Goal: Transaction & Acquisition: Purchase product/service

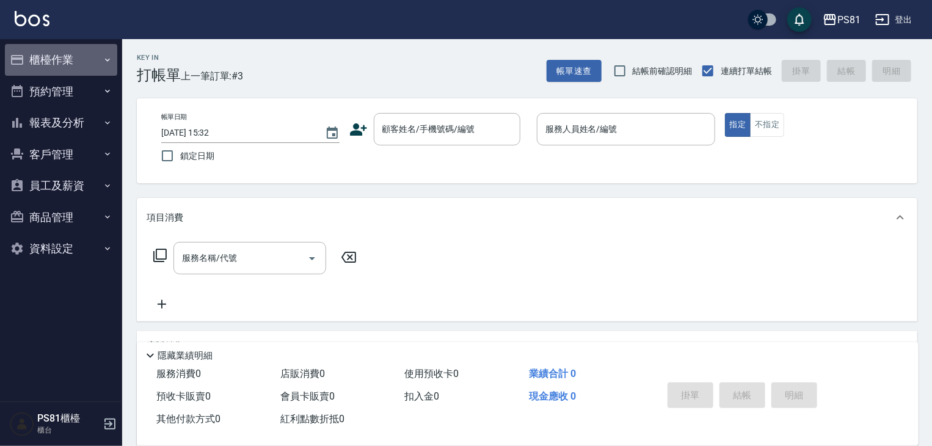
drag, startPoint x: 74, startPoint y: 59, endPoint x: 45, endPoint y: 69, distance: 30.3
click at [45, 69] on button "櫃檯作業" at bounding box center [61, 60] width 112 height 32
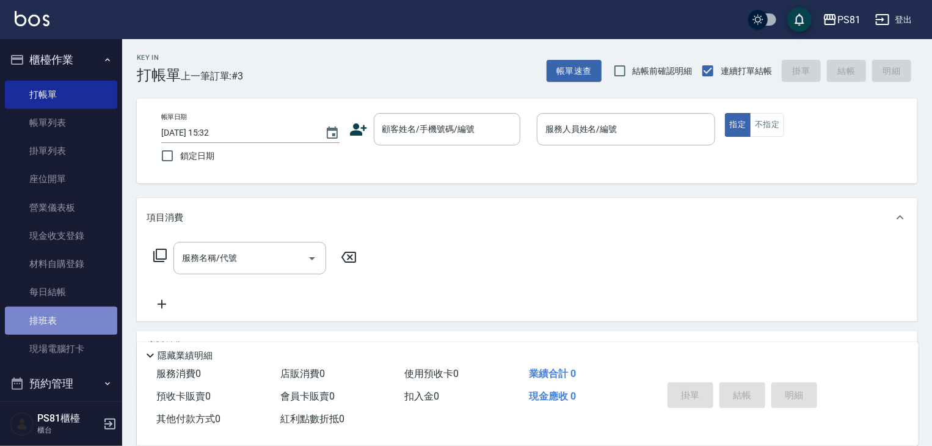
click at [86, 315] on link "排班表" at bounding box center [61, 321] width 112 height 28
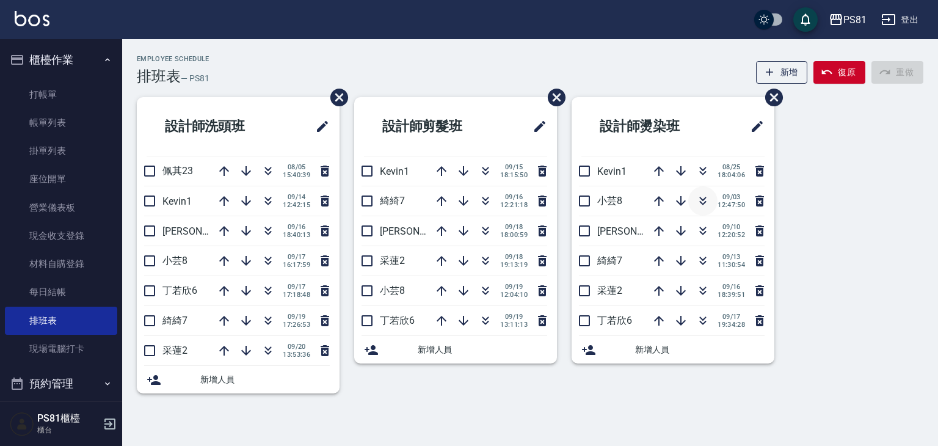
click at [703, 204] on icon "button" at bounding box center [703, 203] width 7 height 4
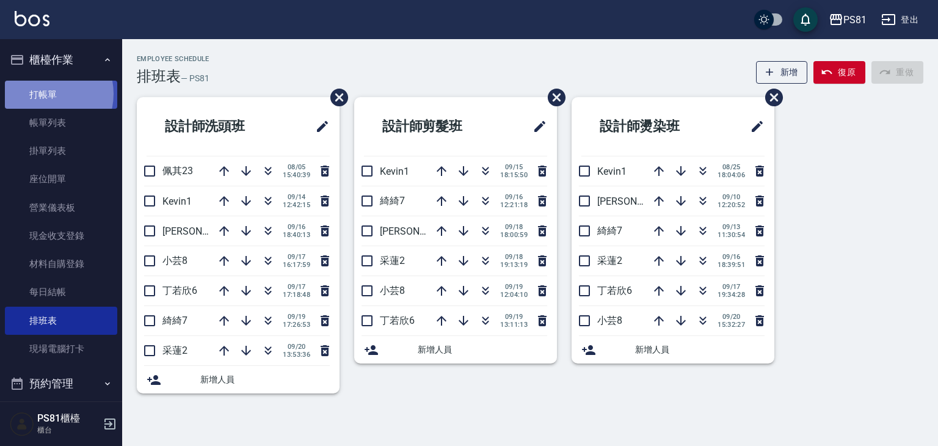
click at [45, 93] on link "打帳單" at bounding box center [61, 95] width 112 height 28
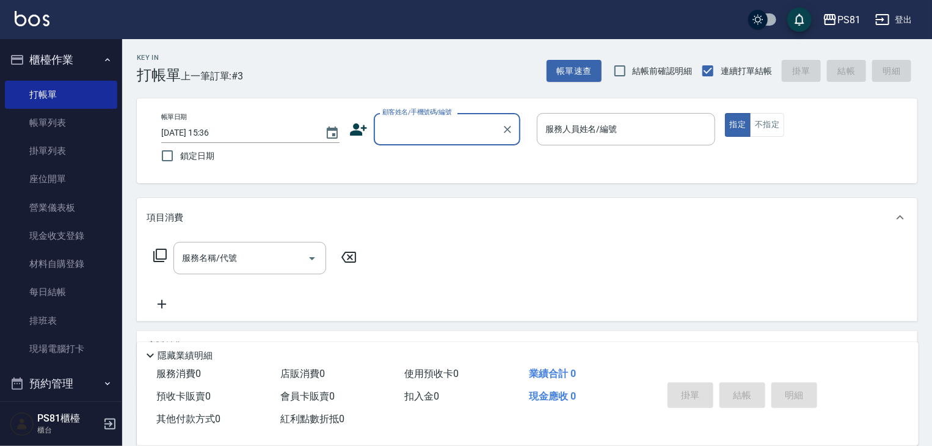
click at [398, 139] on input "顧客姓名/手機號碼/編號" at bounding box center [437, 129] width 117 height 21
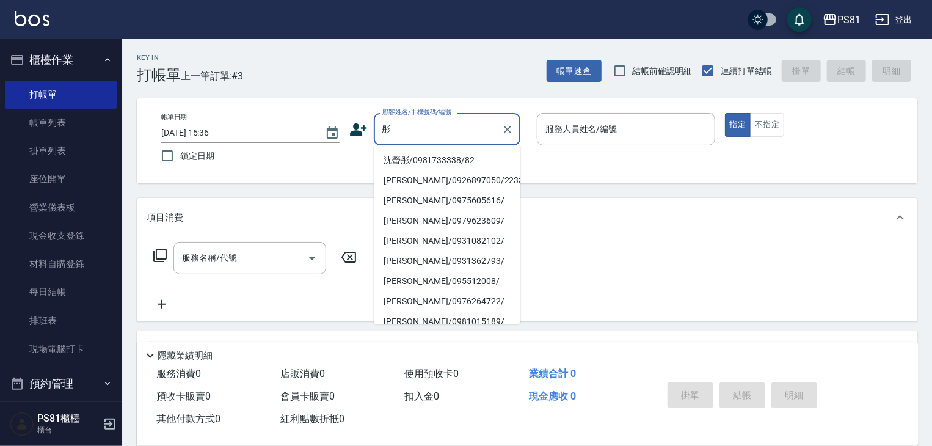
type input "沈螢彤/0981733338/82"
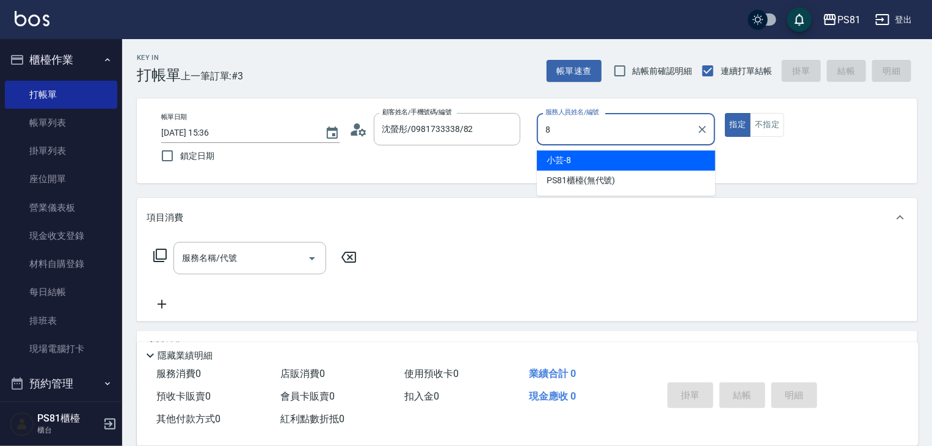
type input "小芸-8"
type button "true"
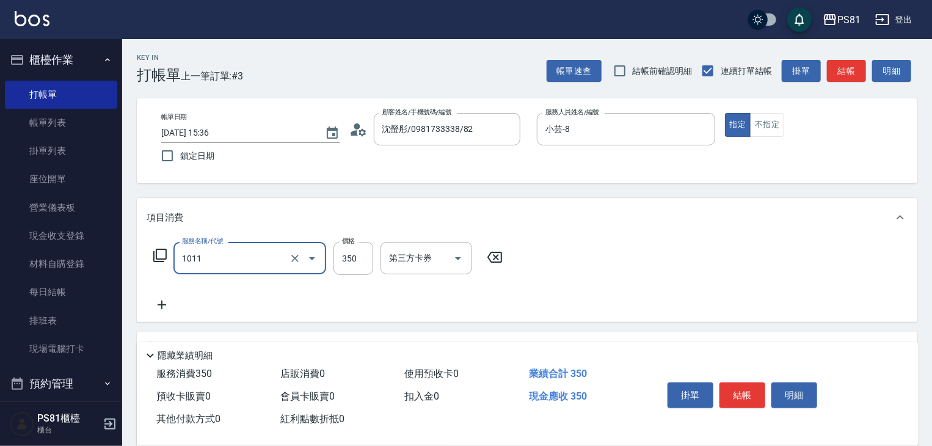
type input "B級單剪(1011)"
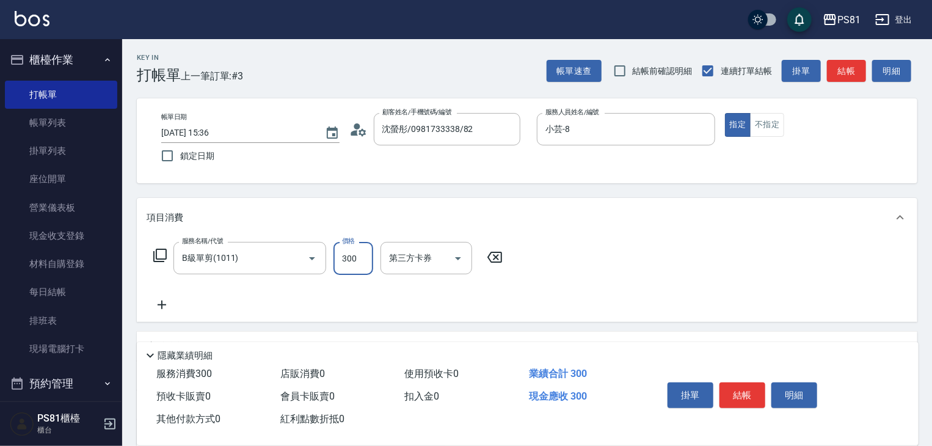
type input "300"
click at [722, 389] on button "結帳" at bounding box center [743, 395] width 46 height 26
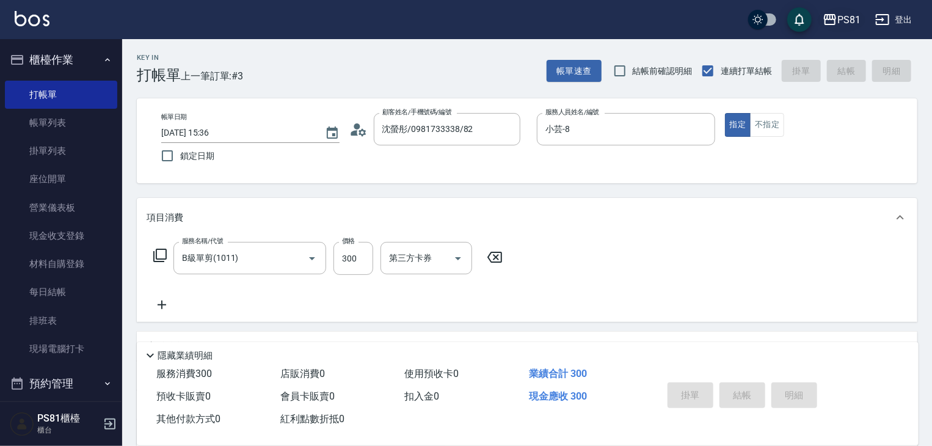
type input "[DATE] 15:37"
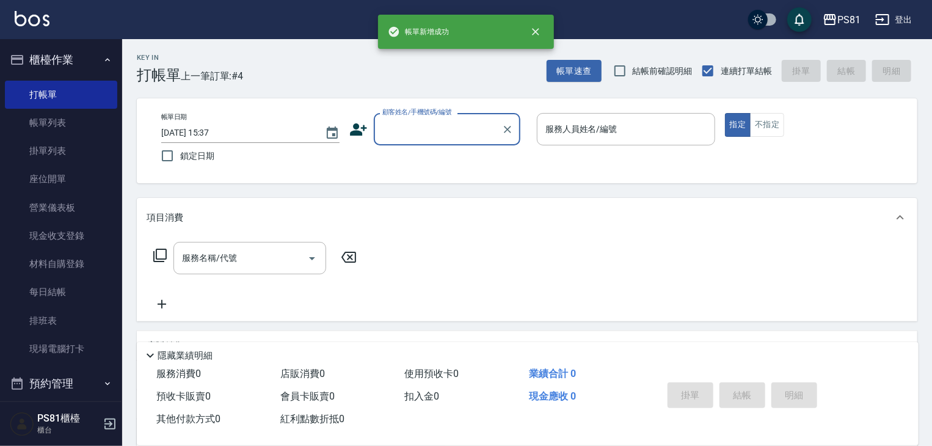
drag, startPoint x: 440, startPoint y: 142, endPoint x: 435, endPoint y: 133, distance: 10.9
click at [437, 136] on div "顧客姓名/手機號碼/編號" at bounding box center [447, 129] width 147 height 32
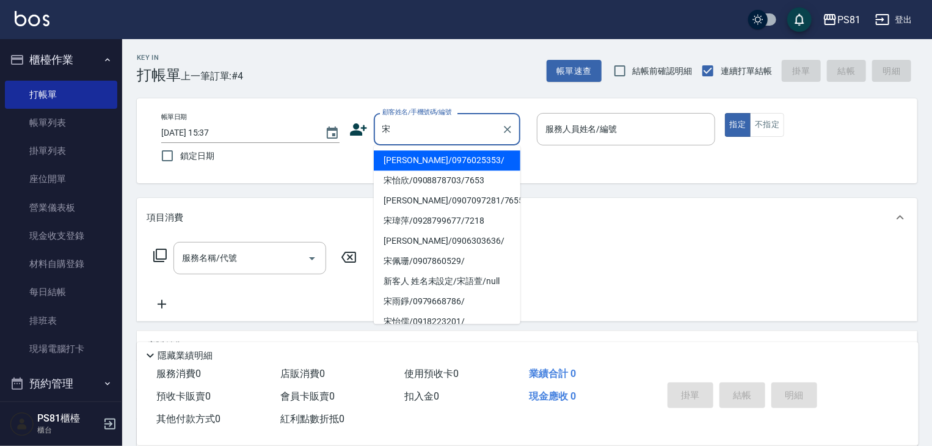
click at [396, 155] on li "[PERSON_NAME]/0976025353/" at bounding box center [447, 160] width 147 height 20
type input "[PERSON_NAME]/0976025353/"
type input "小芸-8"
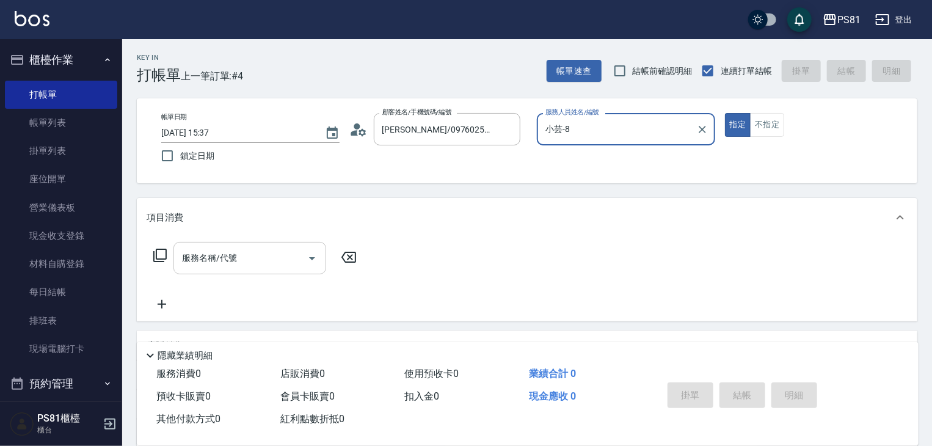
click at [236, 252] on input "服務名稱/代號" at bounding box center [240, 257] width 123 height 21
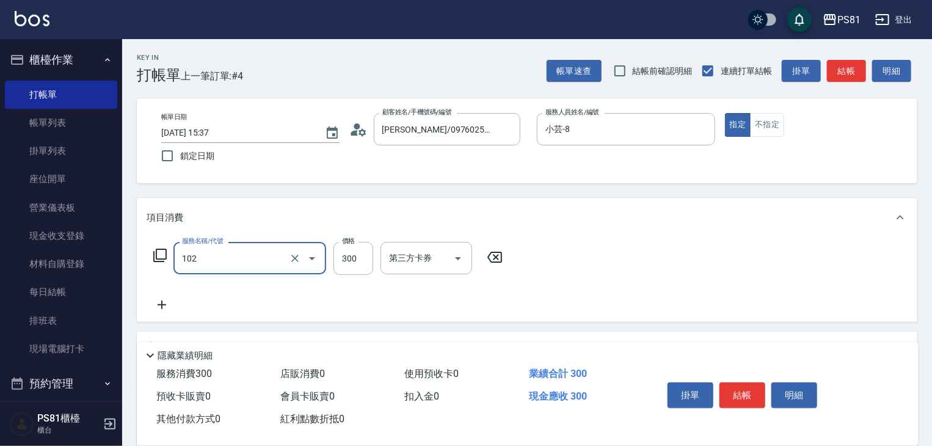
type input "保濕洗(102)"
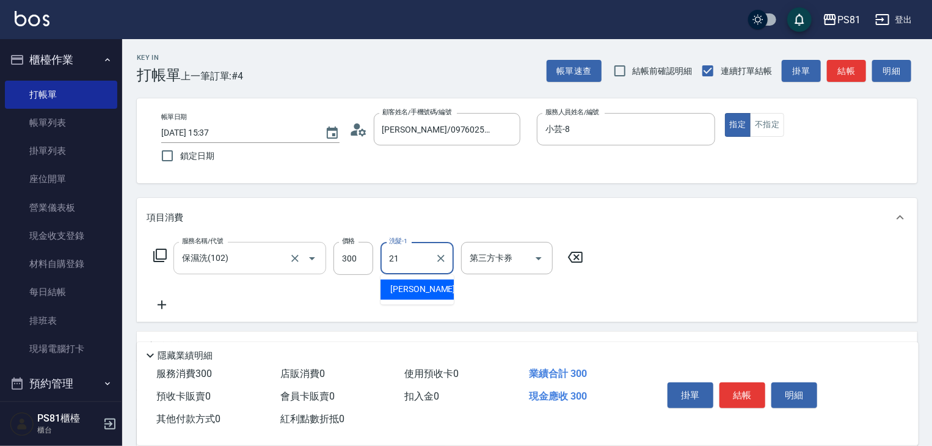
type input "Q比-21"
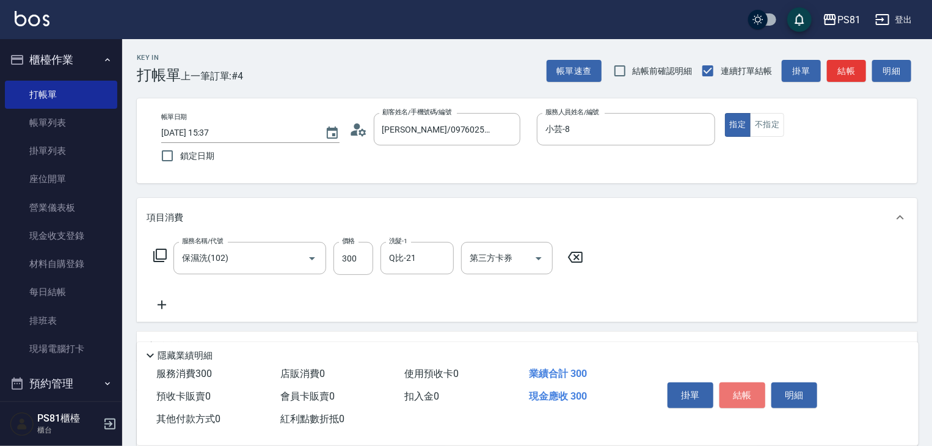
click at [740, 395] on button "結帳" at bounding box center [743, 395] width 46 height 26
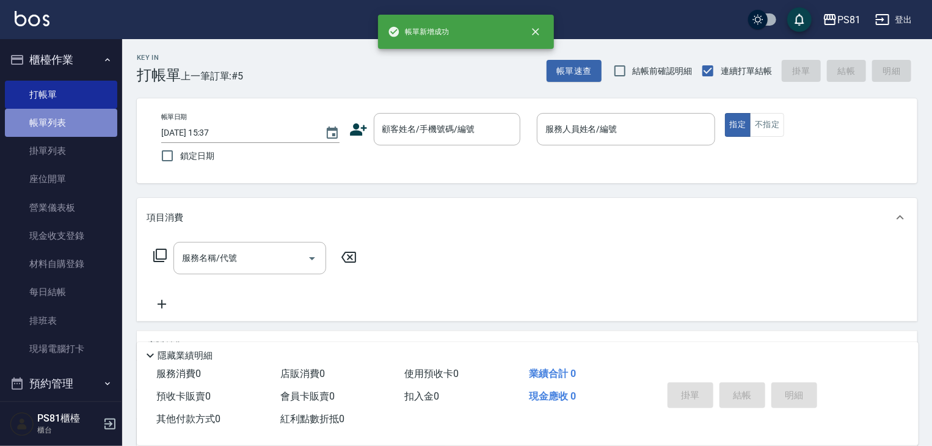
click at [67, 132] on link "帳單列表" at bounding box center [61, 123] width 112 height 28
